Goal: Find specific page/section: Locate a particular part of the current website

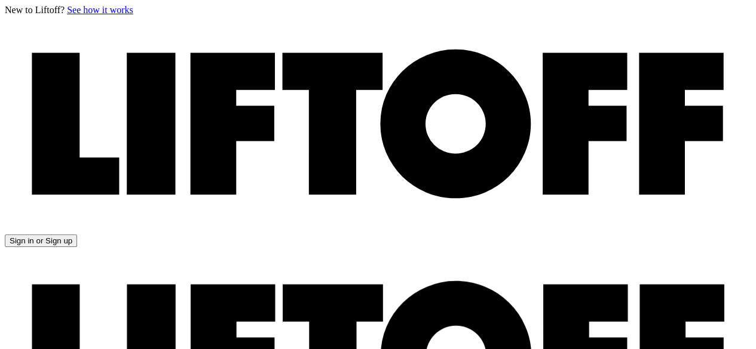
scroll to position [1, 0]
drag, startPoint x: 0, startPoint y: 0, endPoint x: 313, endPoint y: 161, distance: 352.2
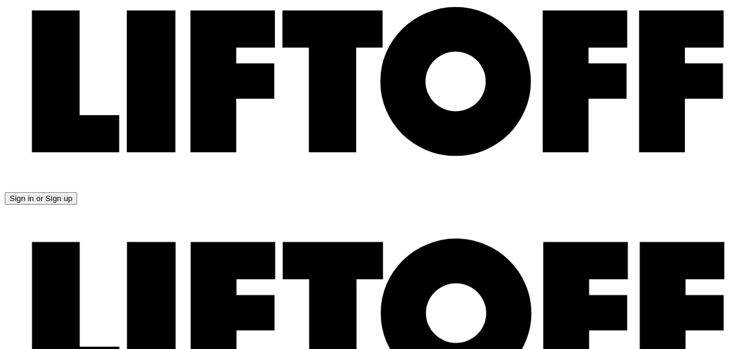
scroll to position [0, 0]
